Goal: Information Seeking & Learning: Find specific page/section

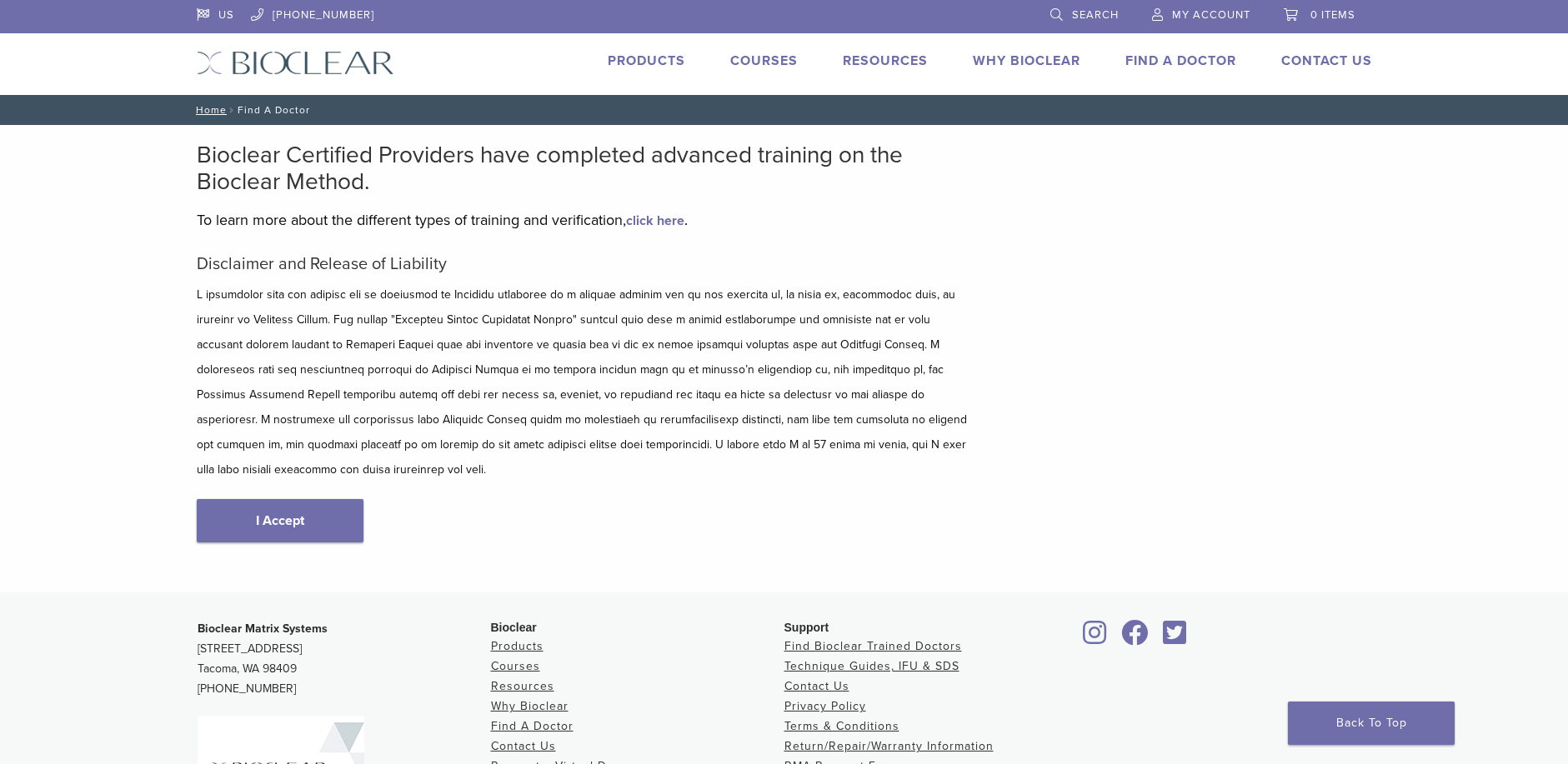
click at [287, 499] on link "I Accept" at bounding box center [279, 521] width 166 height 44
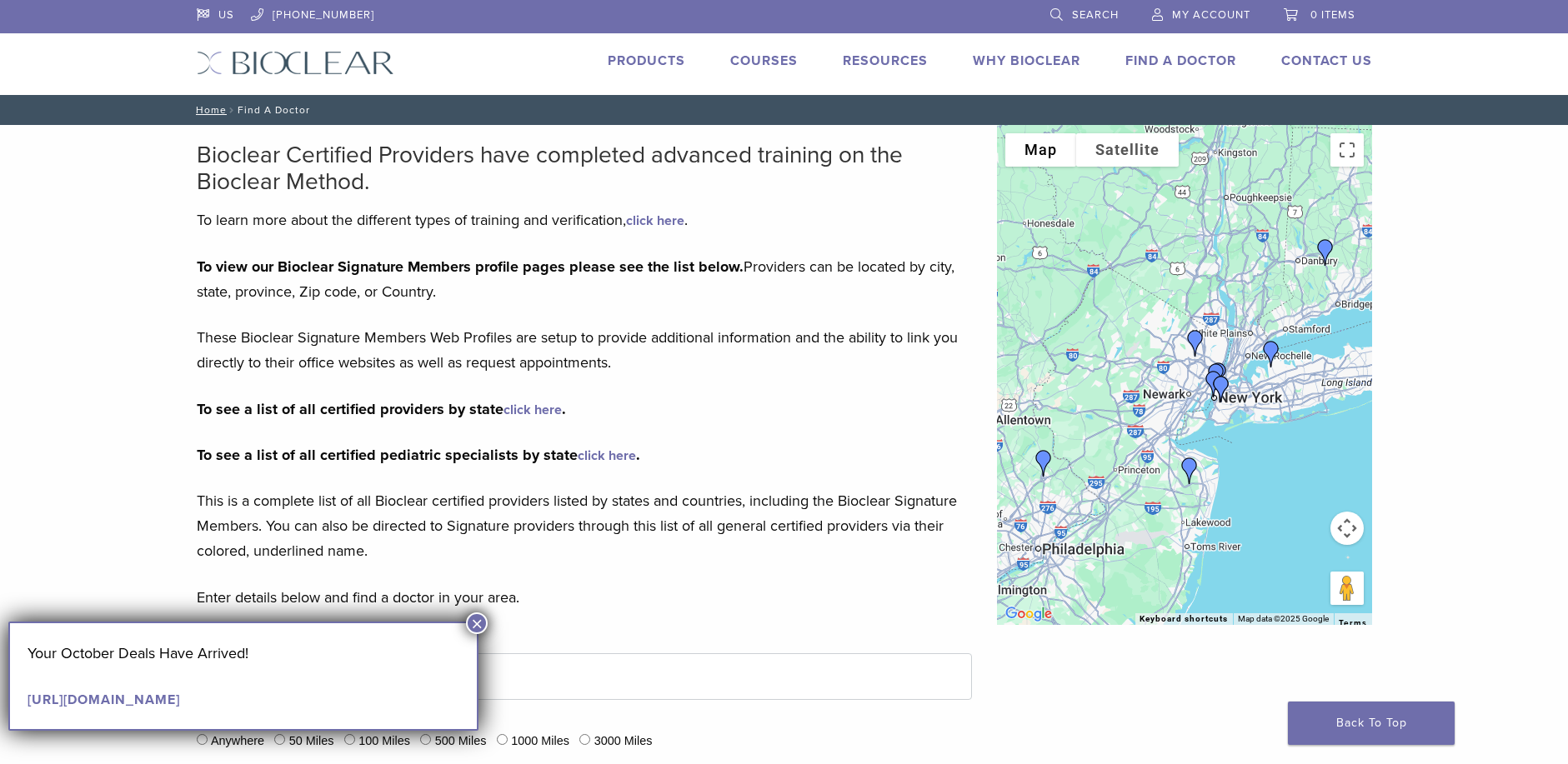
click at [482, 625] on button "×" at bounding box center [477, 624] width 22 height 22
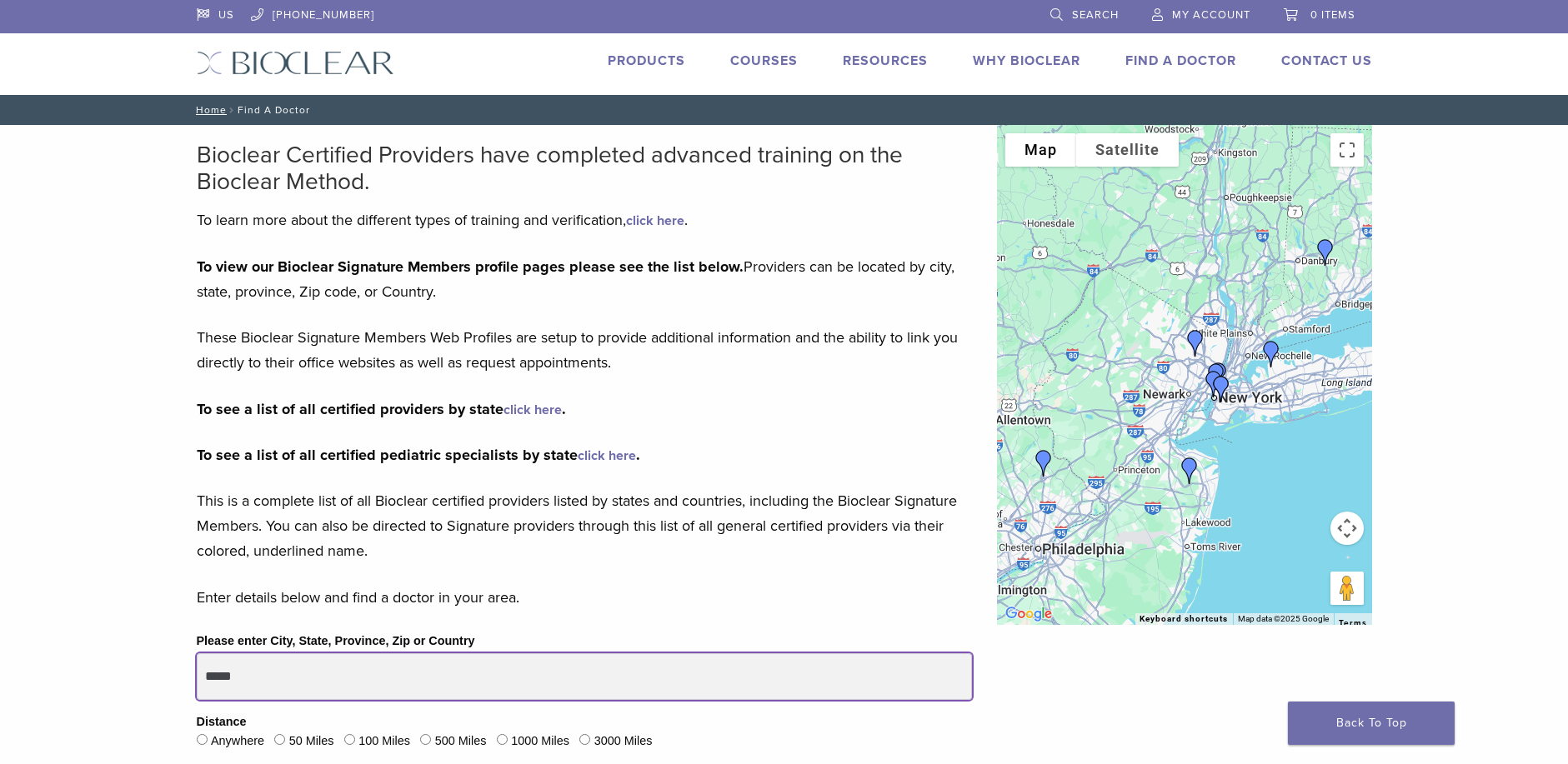
drag, startPoint x: 311, startPoint y: 680, endPoint x: -25, endPoint y: 666, distance: 336.3
type input "*****"
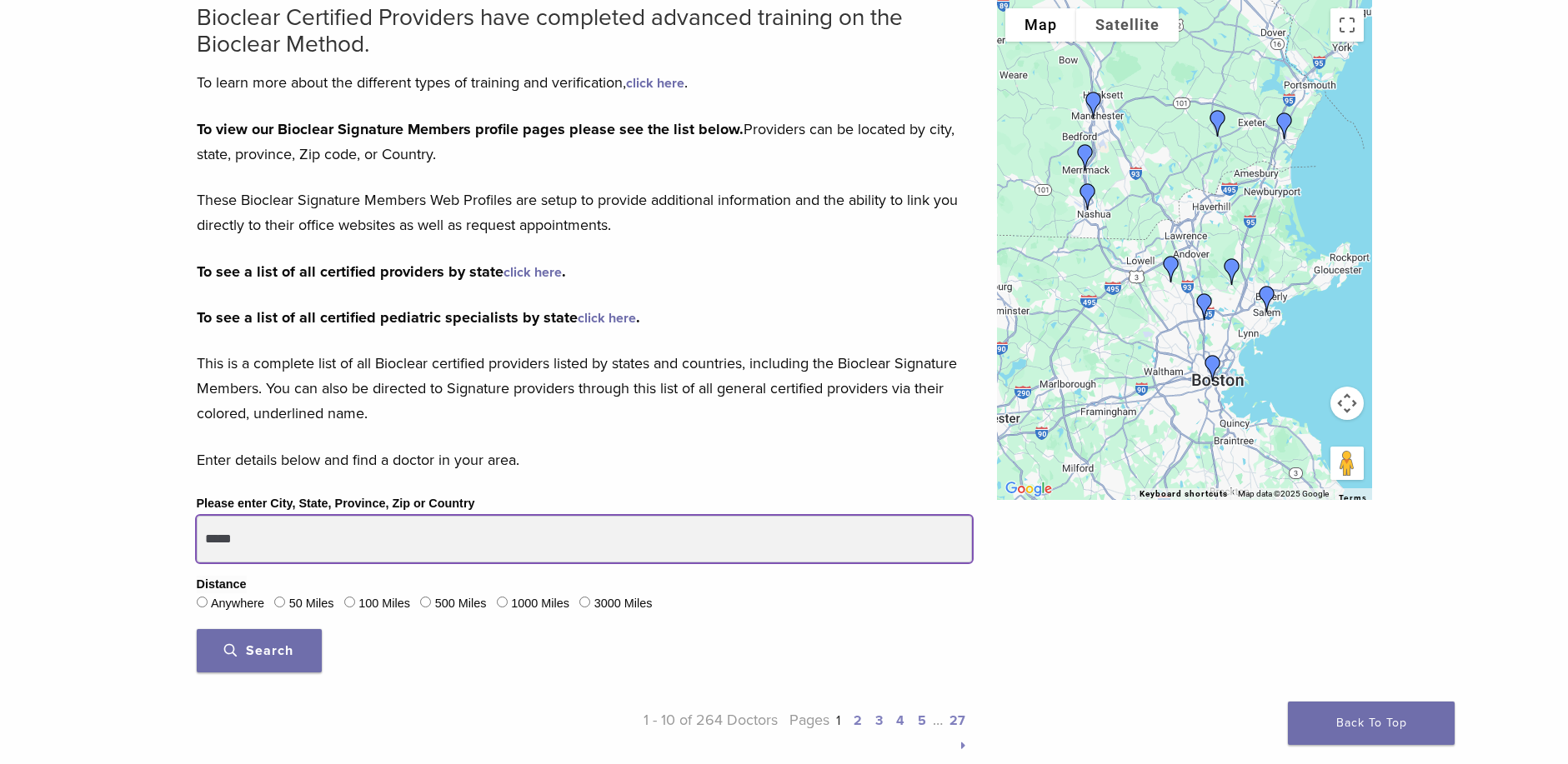
scroll to position [166, 0]
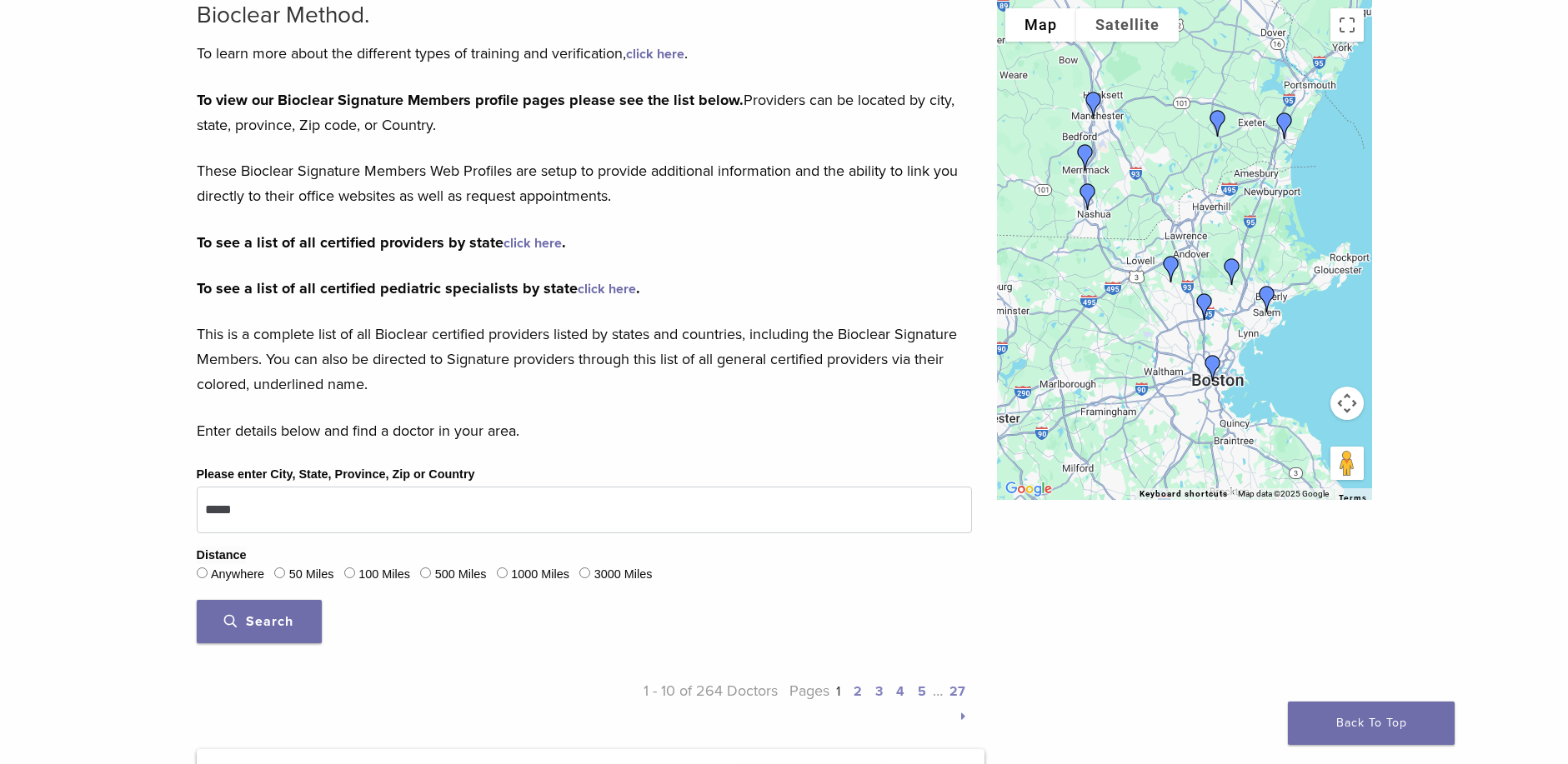
click at [1189, 225] on div at bounding box center [1184, 250] width 375 height 500
click at [1353, 409] on button "Map camera controls" at bounding box center [1347, 403] width 34 height 34
click at [1351, 30] on button "Toggle fullscreen view" at bounding box center [1347, 25] width 34 height 34
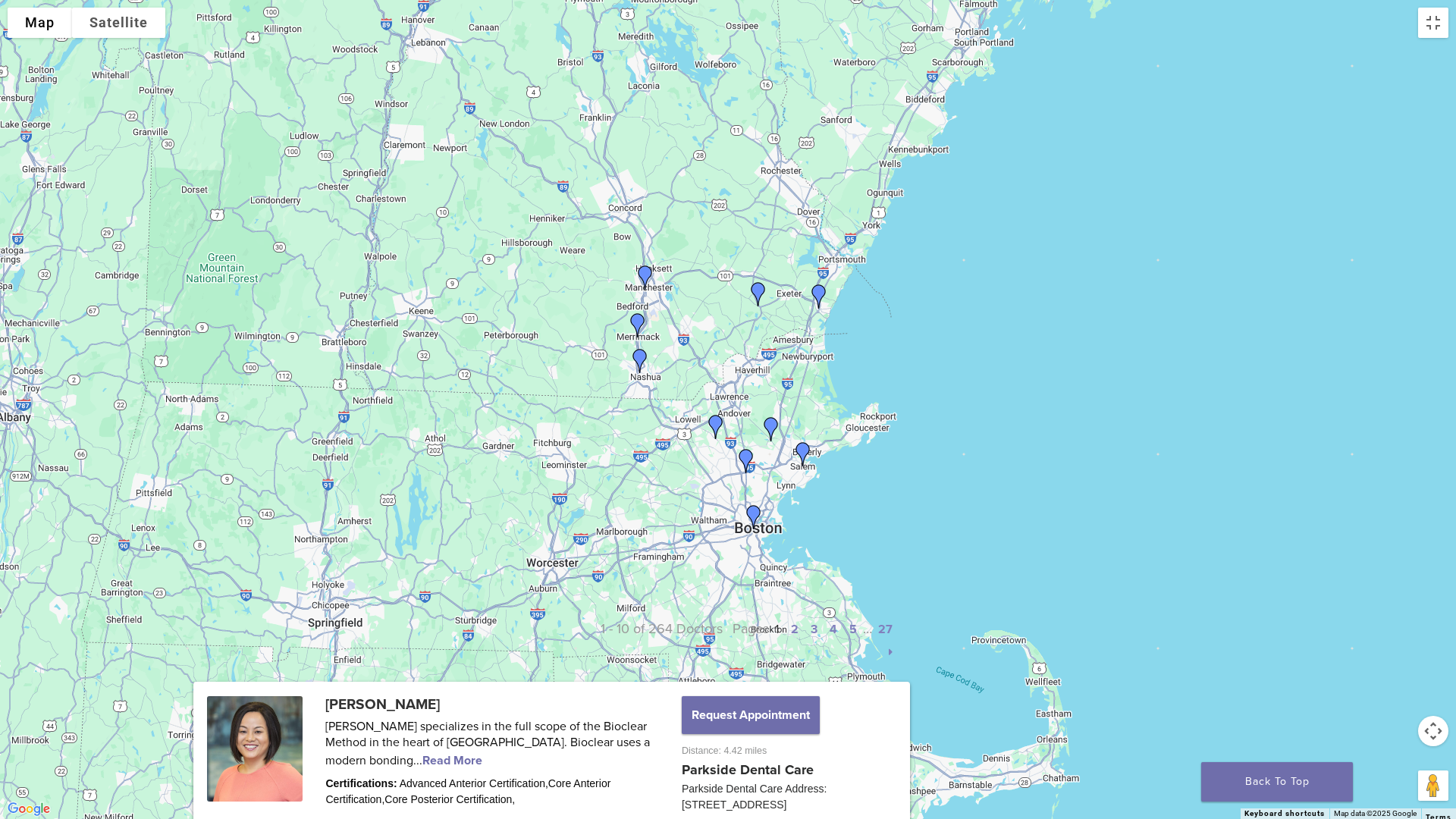
click at [840, 529] on div at bounding box center [728, 410] width 1456 height 819
click at [1425, 695] on button "Map camera controls" at bounding box center [1433, 730] width 31 height 31
click at [1391, 691] on button "Zoom in" at bounding box center [1395, 692] width 31 height 31
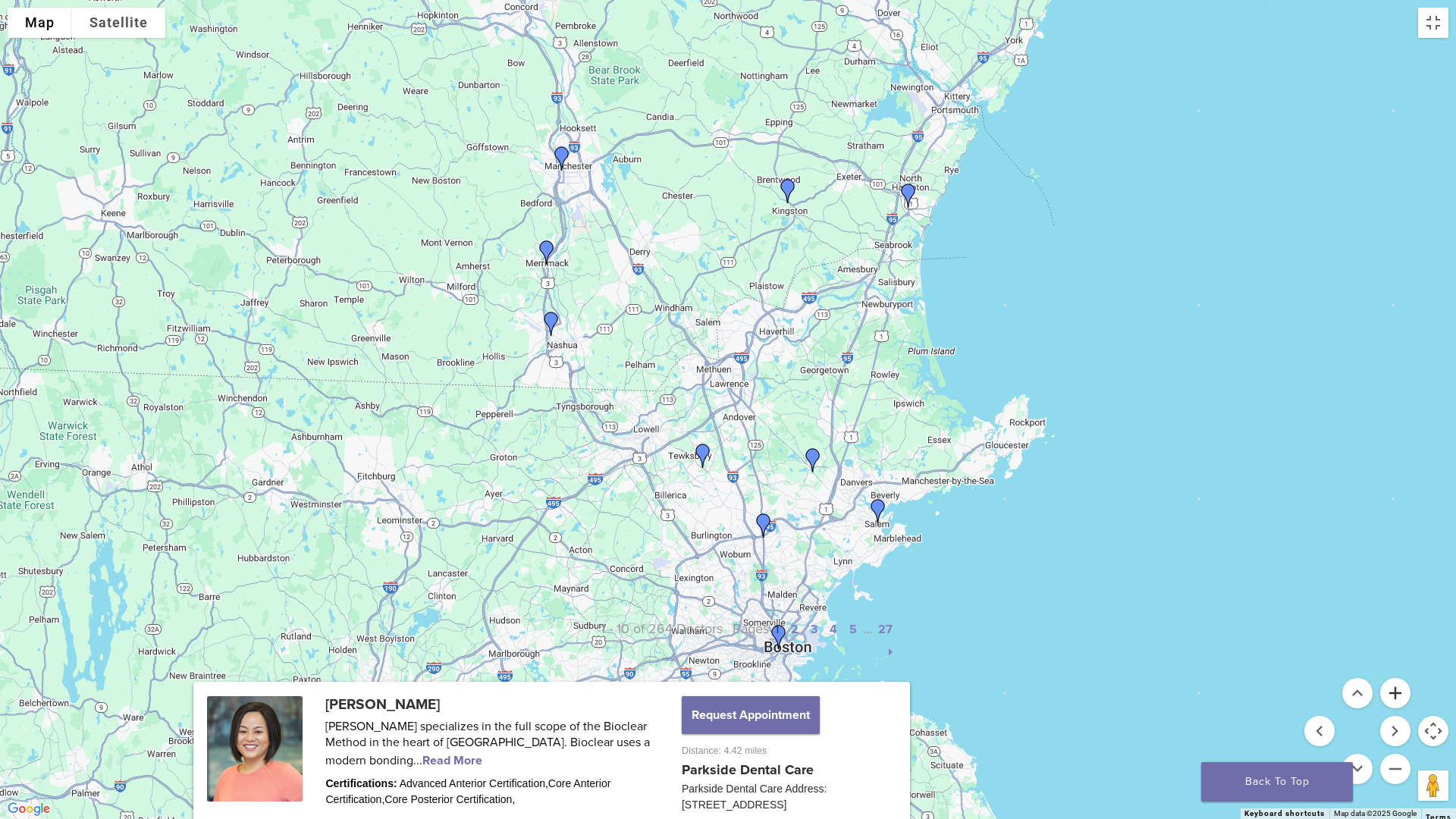
click at [1391, 691] on button "Zoom in" at bounding box center [1395, 692] width 31 height 31
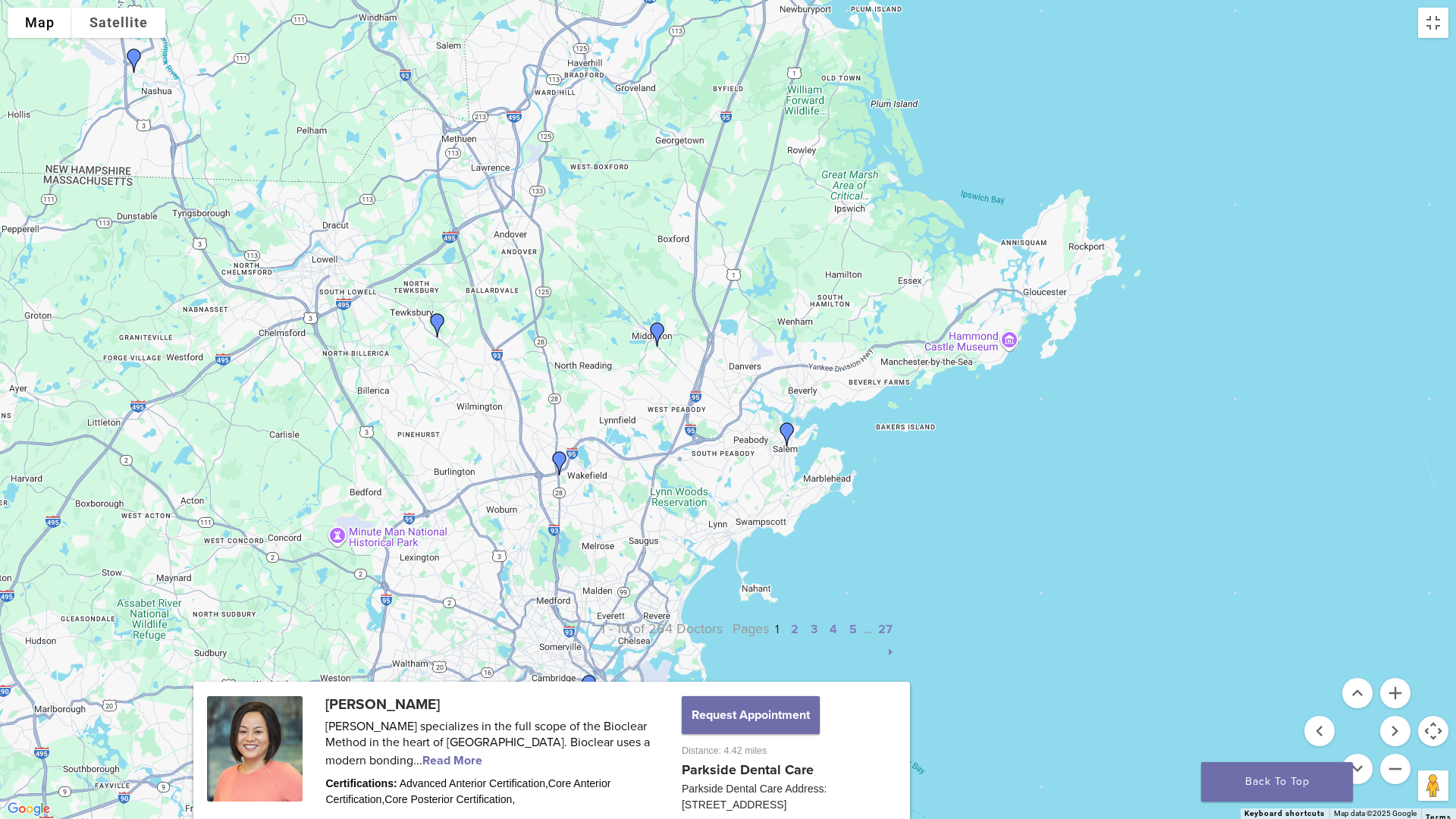
drag, startPoint x: 1246, startPoint y: 665, endPoint x: 1003, endPoint y: 473, distance: 309.7
click at [1003, 473] on div at bounding box center [728, 410] width 1456 height 819
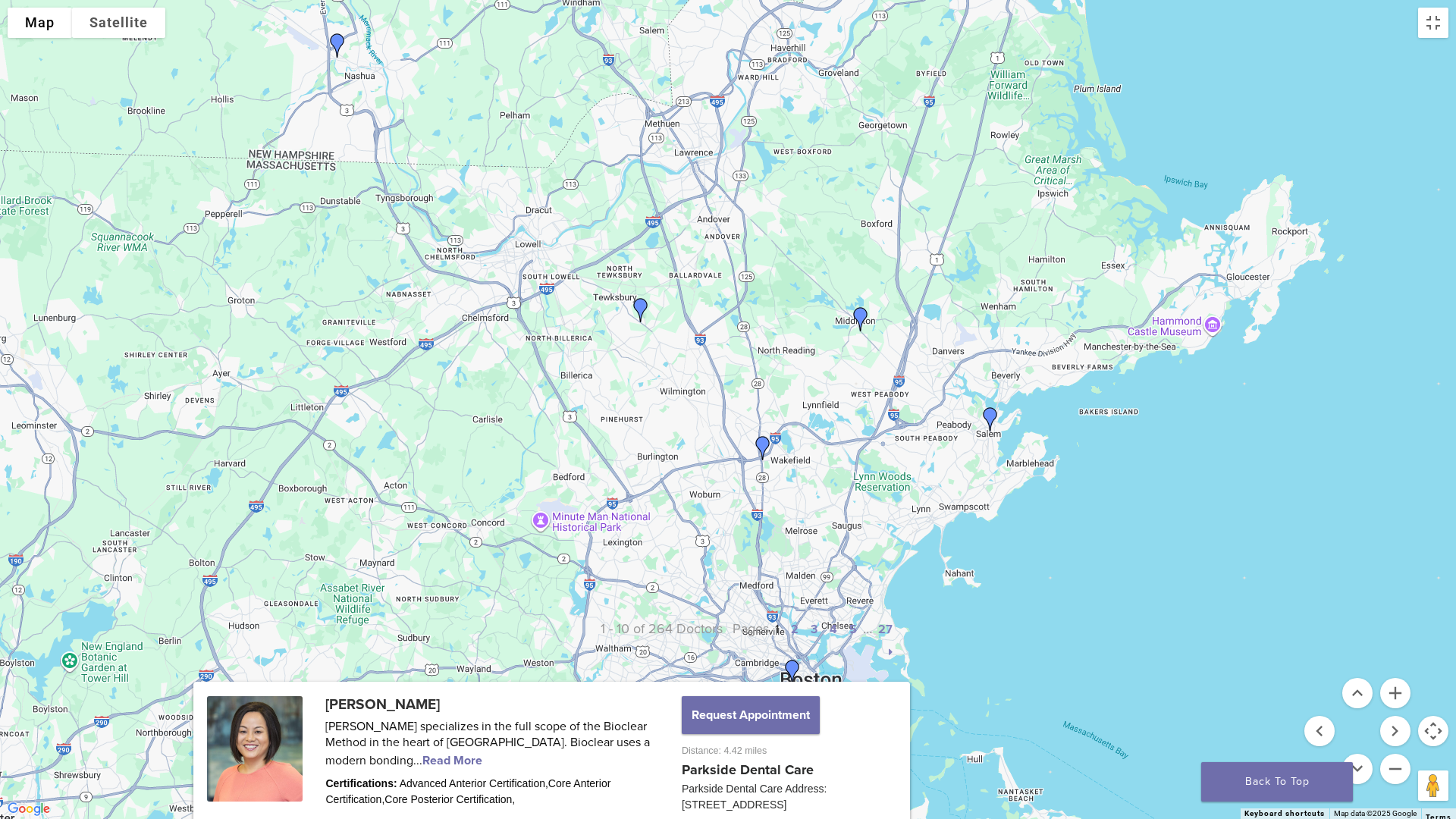
drag, startPoint x: 669, startPoint y: 457, endPoint x: 875, endPoint y: 442, distance: 206.5
click at [875, 442] on div at bounding box center [728, 410] width 1456 height 819
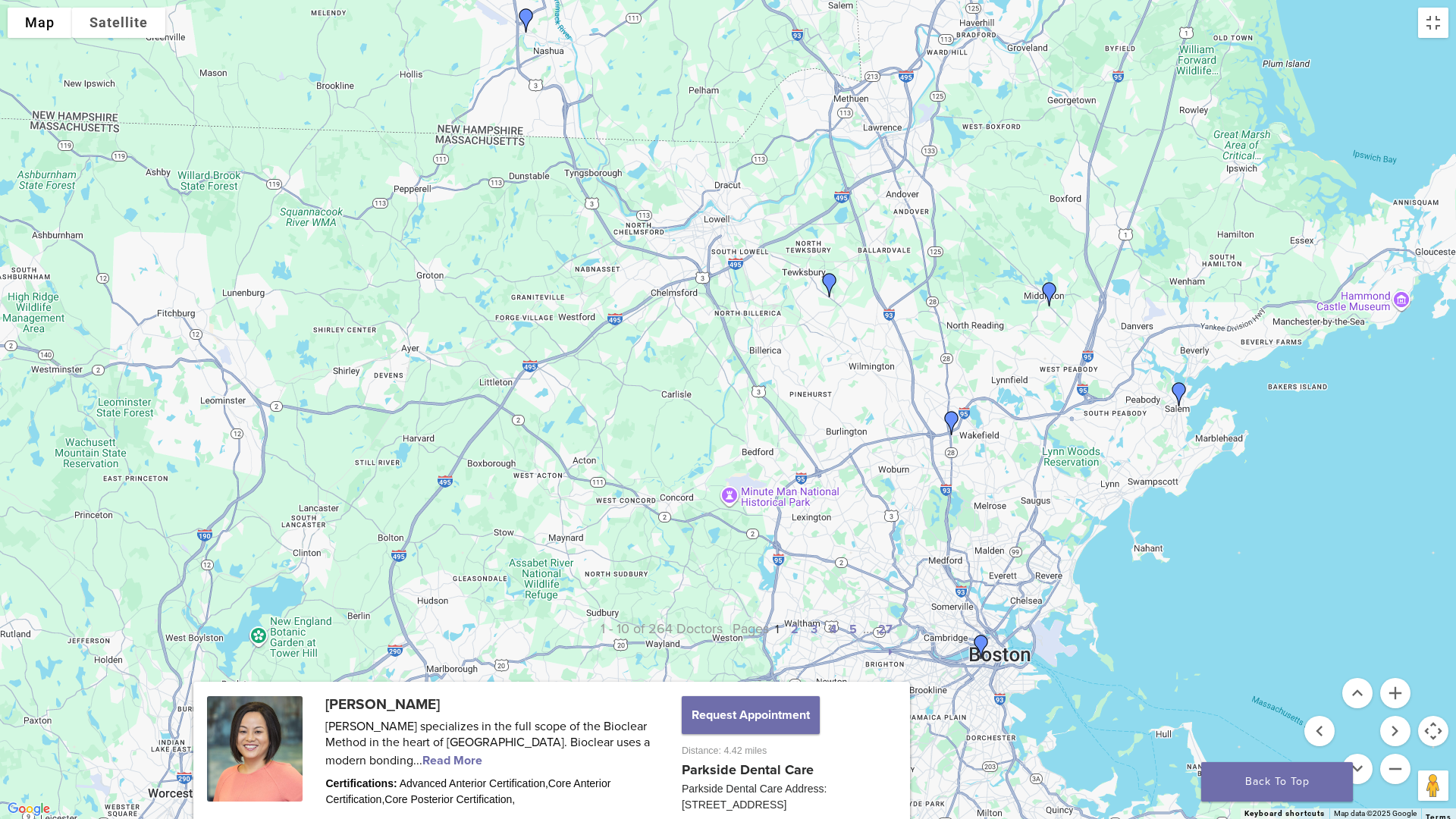
drag, startPoint x: 775, startPoint y: 491, endPoint x: 970, endPoint y: 443, distance: 200.8
click at [970, 443] on div at bounding box center [728, 410] width 1456 height 819
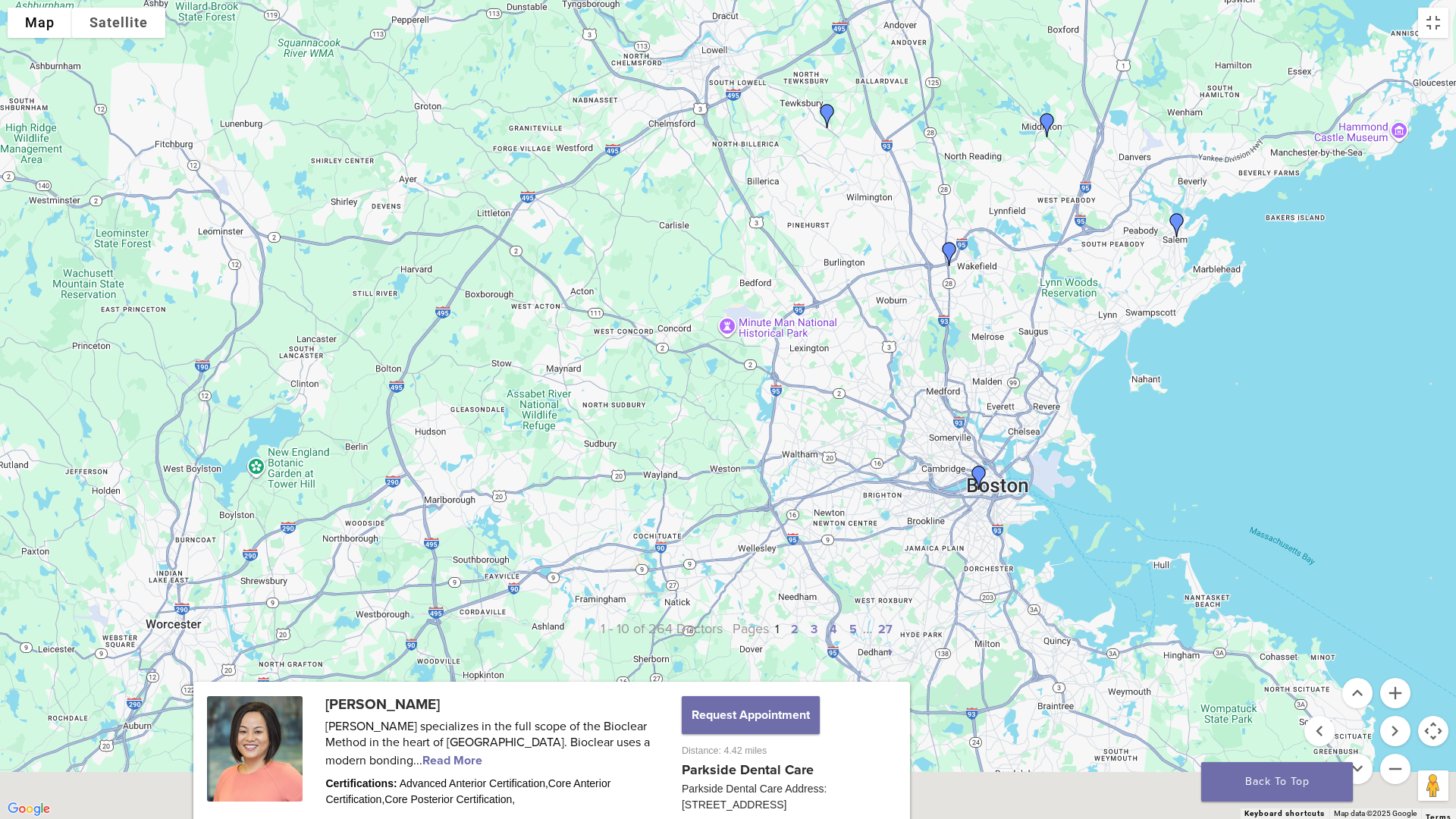
drag, startPoint x: 917, startPoint y: 669, endPoint x: 878, endPoint y: 448, distance: 224.4
click at [878, 448] on div at bounding box center [728, 410] width 1456 height 819
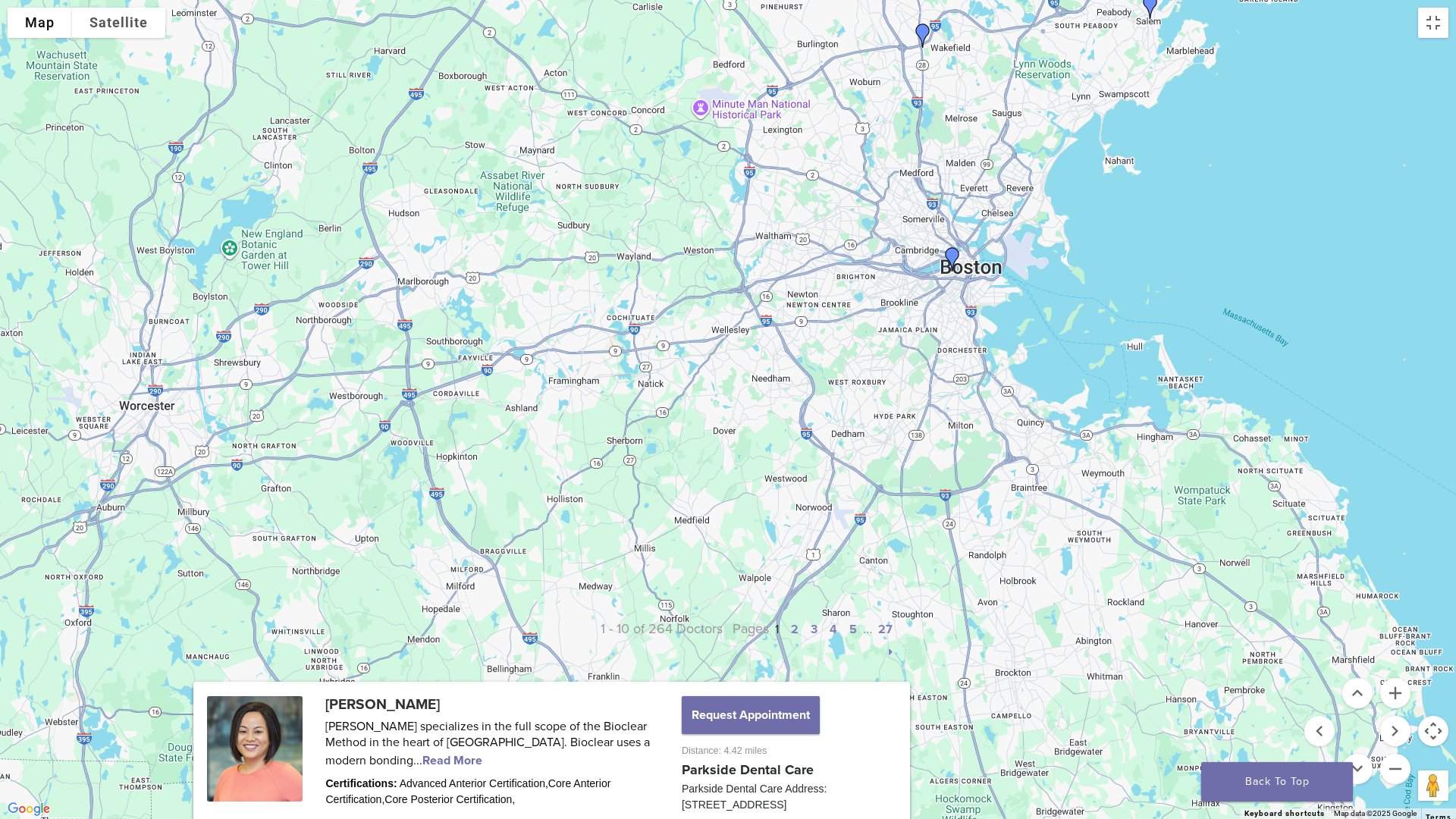
drag, startPoint x: 677, startPoint y: 605, endPoint x: 685, endPoint y: 463, distance: 142.2
click at [685, 463] on div at bounding box center [728, 410] width 1456 height 819
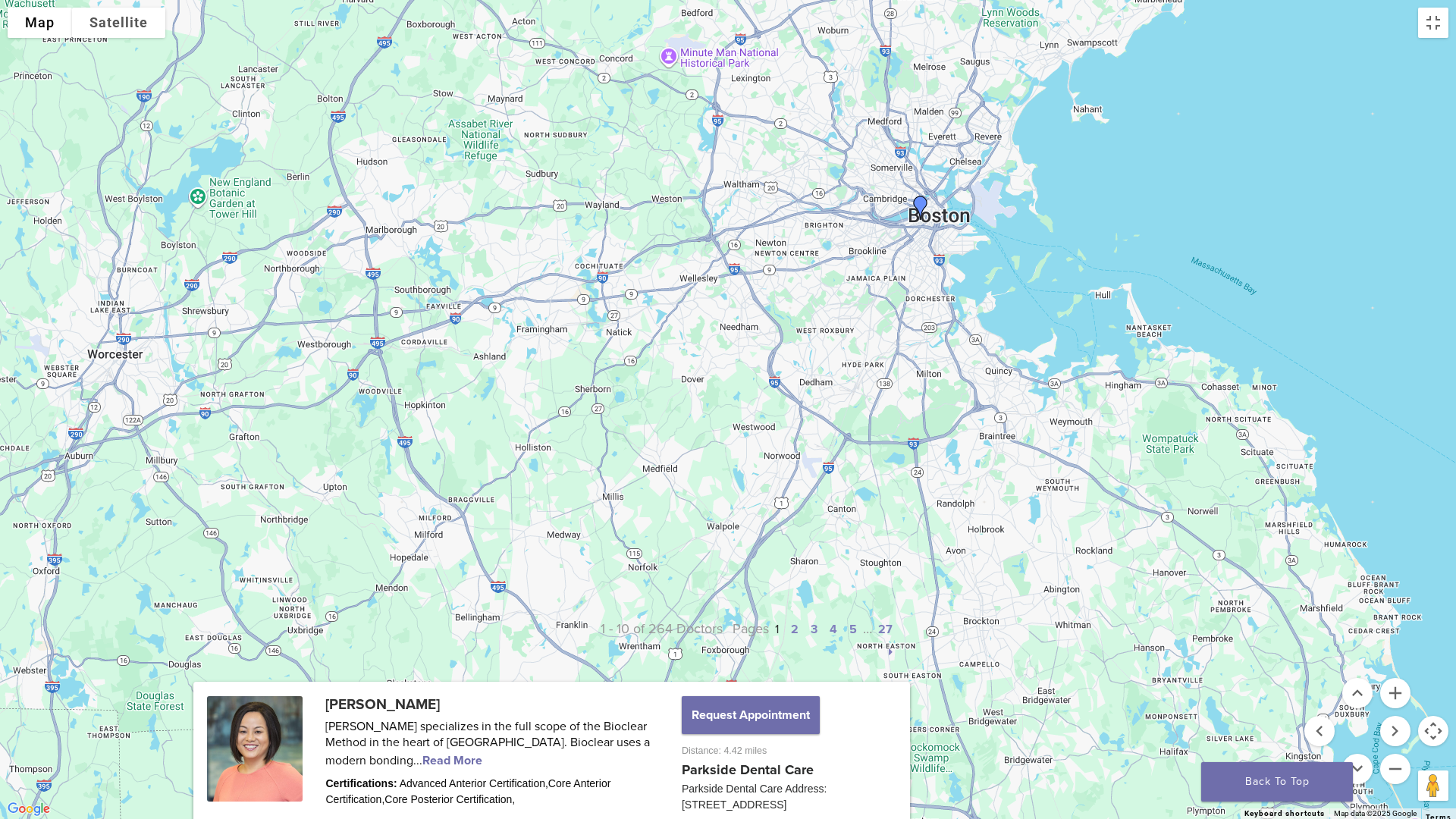
drag, startPoint x: 814, startPoint y: 634, endPoint x: 729, endPoint y: 544, distance: 123.8
click at [730, 544] on div at bounding box center [728, 410] width 1456 height 819
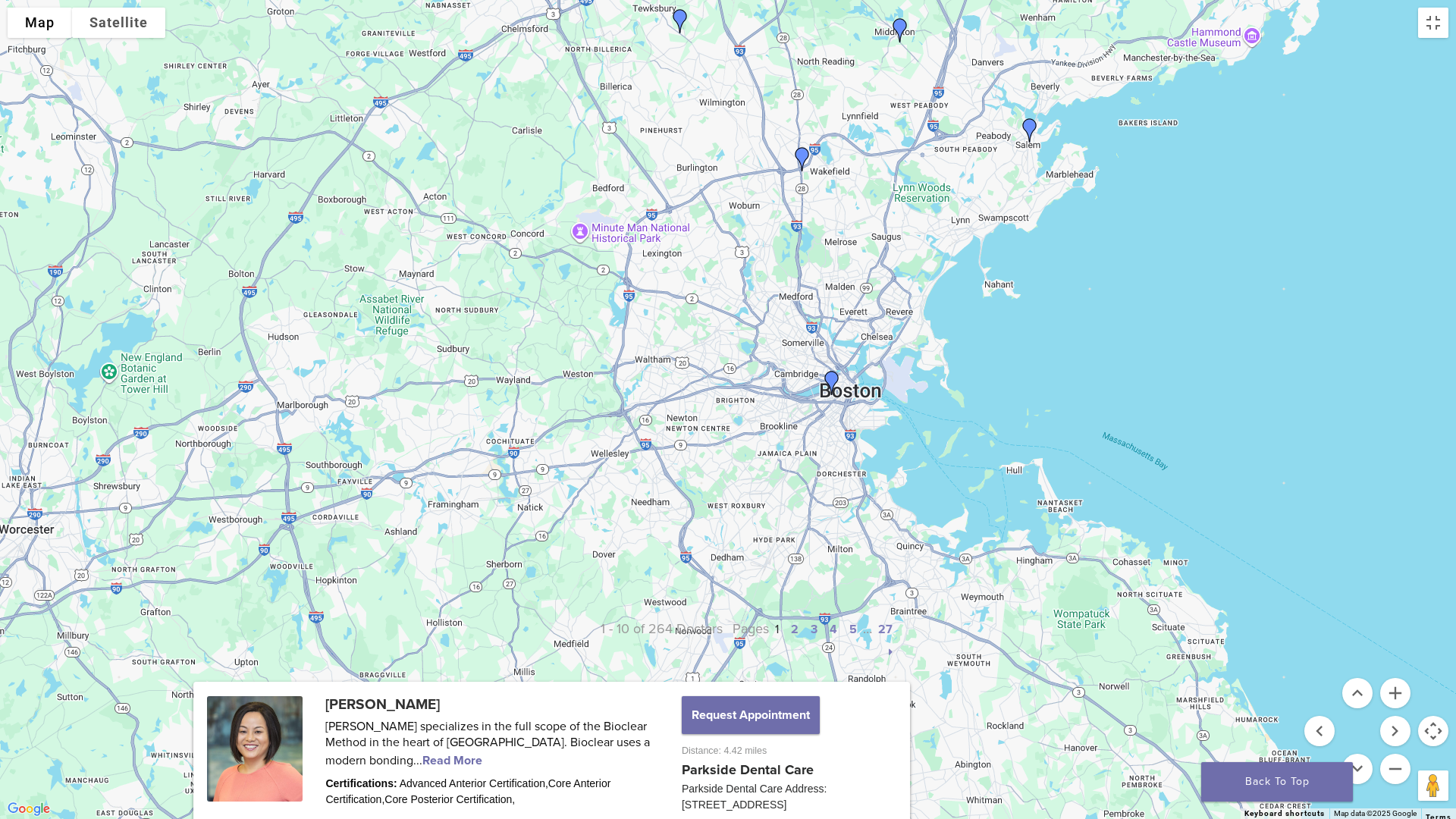
drag, startPoint x: 823, startPoint y: 218, endPoint x: 760, endPoint y: 534, distance: 322.2
click at [760, 534] on div at bounding box center [728, 410] width 1456 height 819
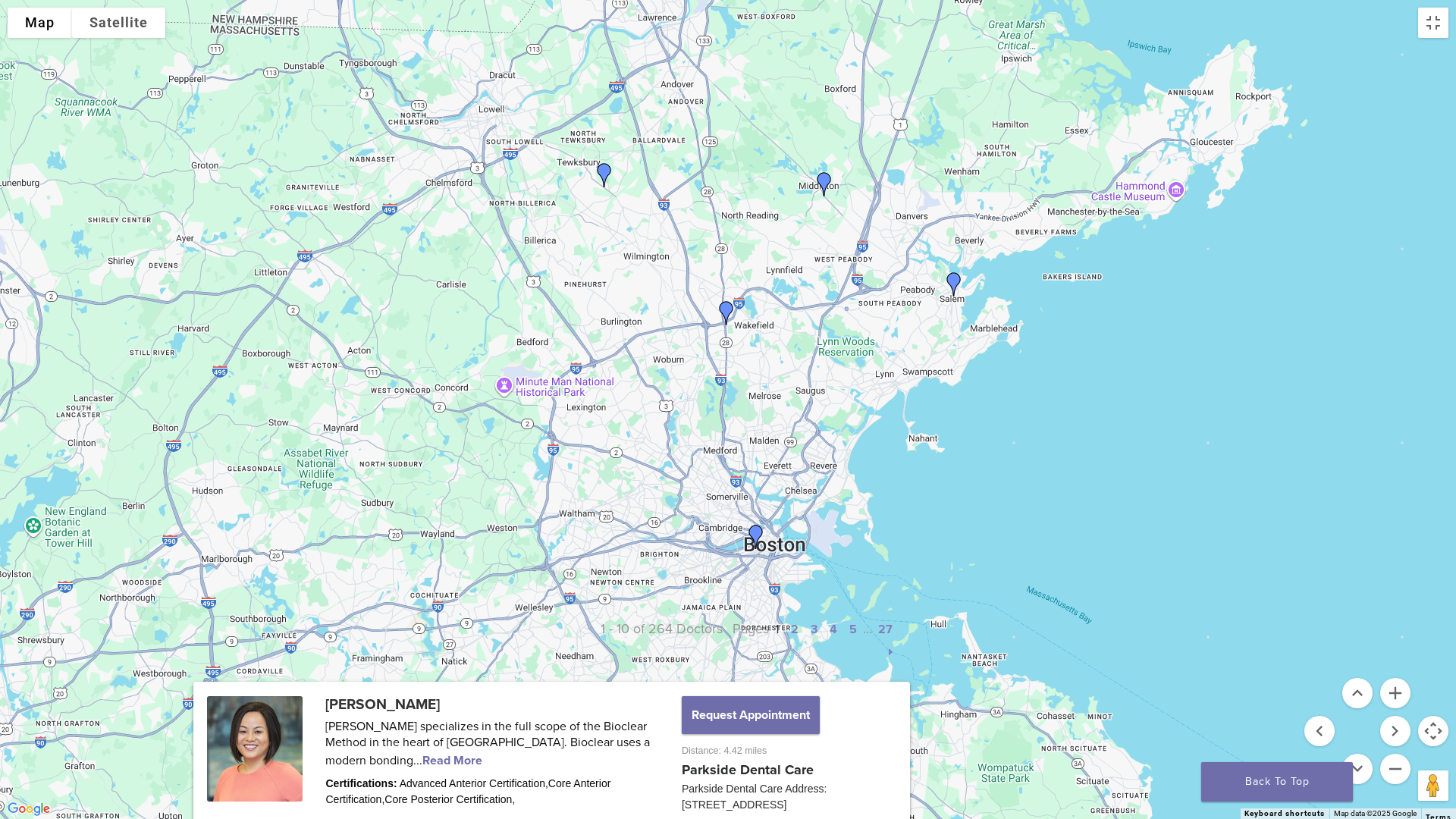
drag, startPoint x: 898, startPoint y: 390, endPoint x: 826, endPoint y: 444, distance: 90.0
click at [826, 444] on div at bounding box center [728, 410] width 1456 height 819
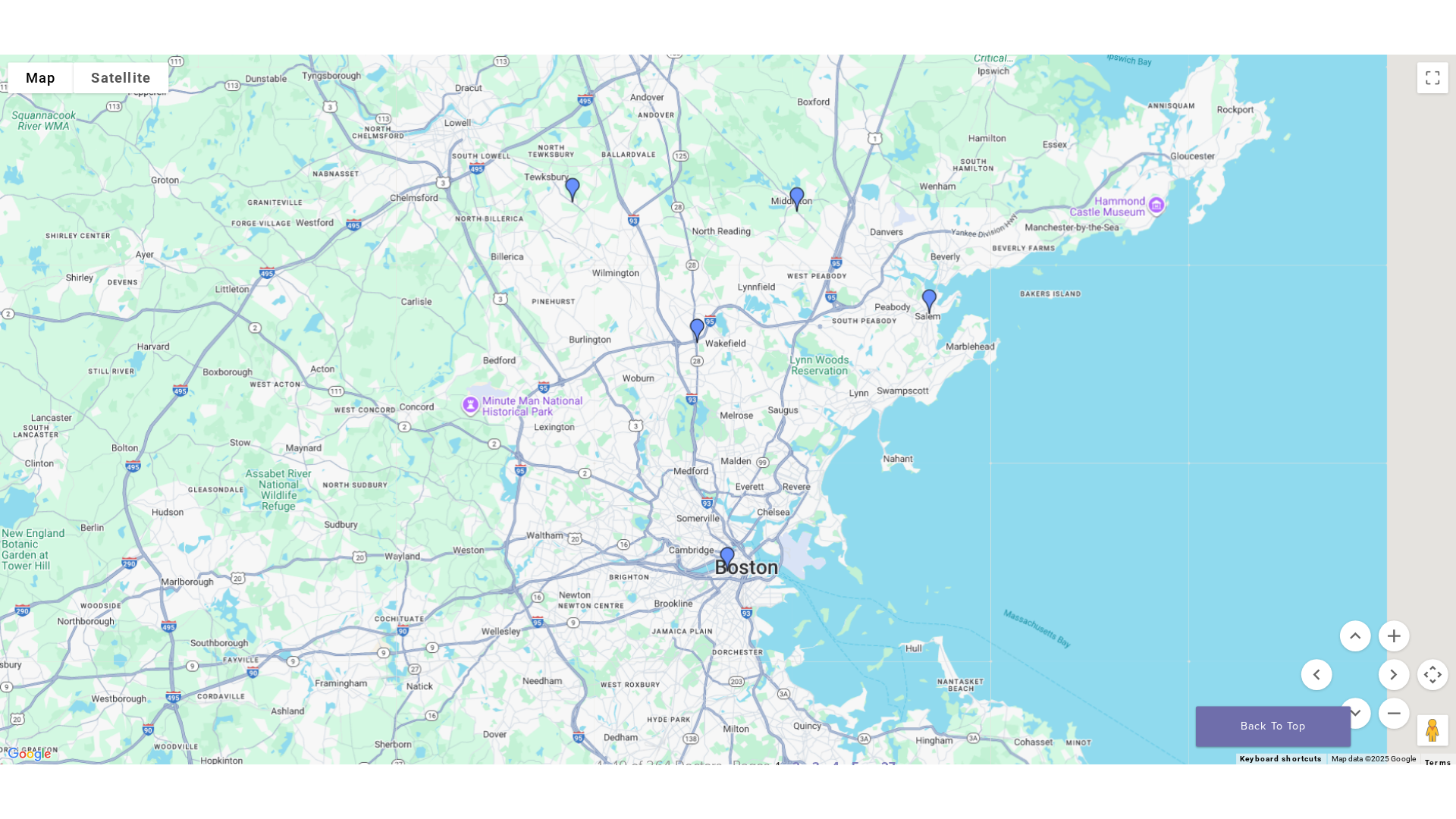
scroll to position [0, 0]
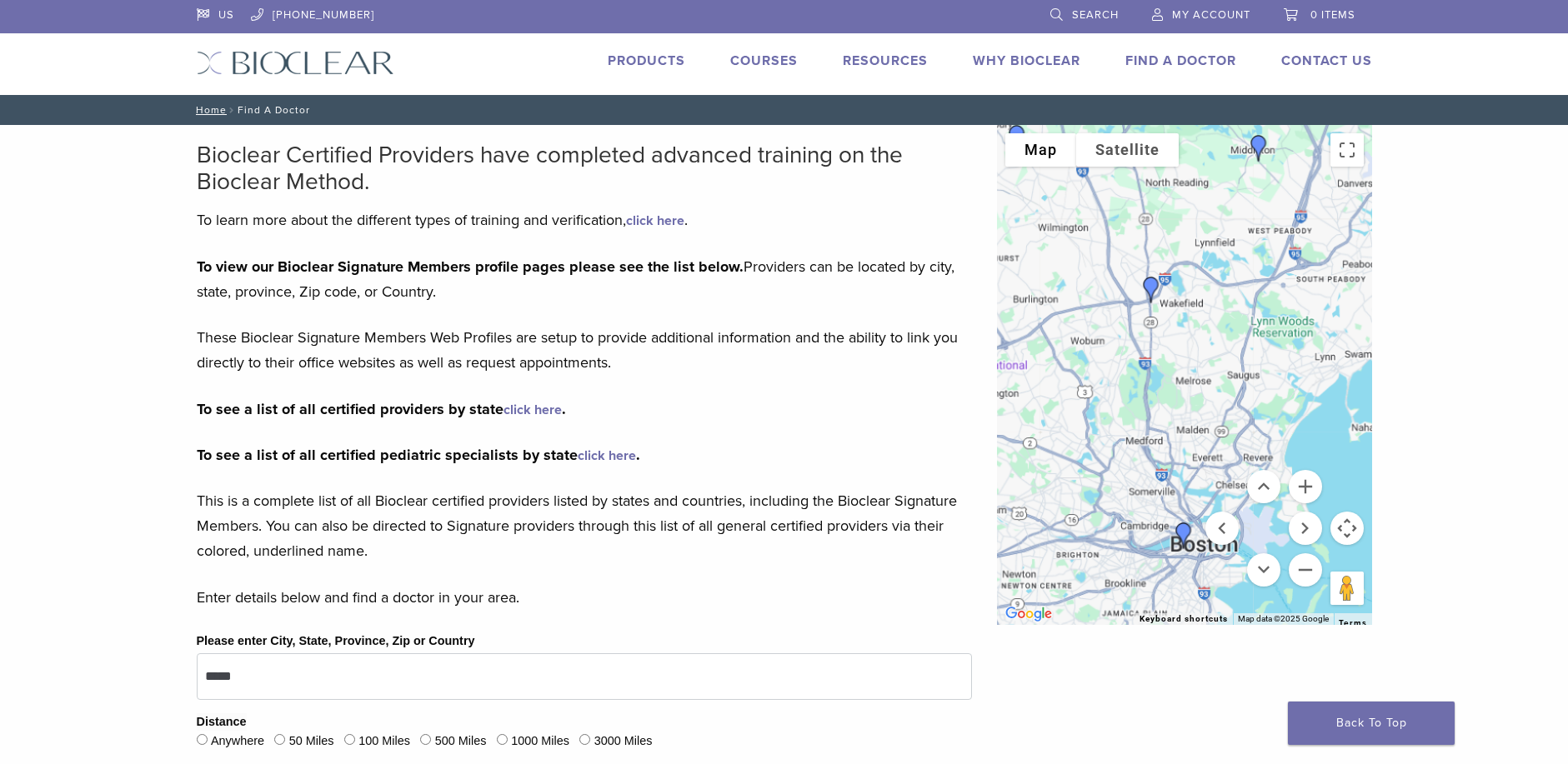
click at [638, 57] on link "Products" at bounding box center [646, 61] width 77 height 16
click at [1353, 160] on button "Toggle fullscreen view" at bounding box center [1347, 150] width 34 height 34
